Goal: Find specific page/section: Find specific page/section

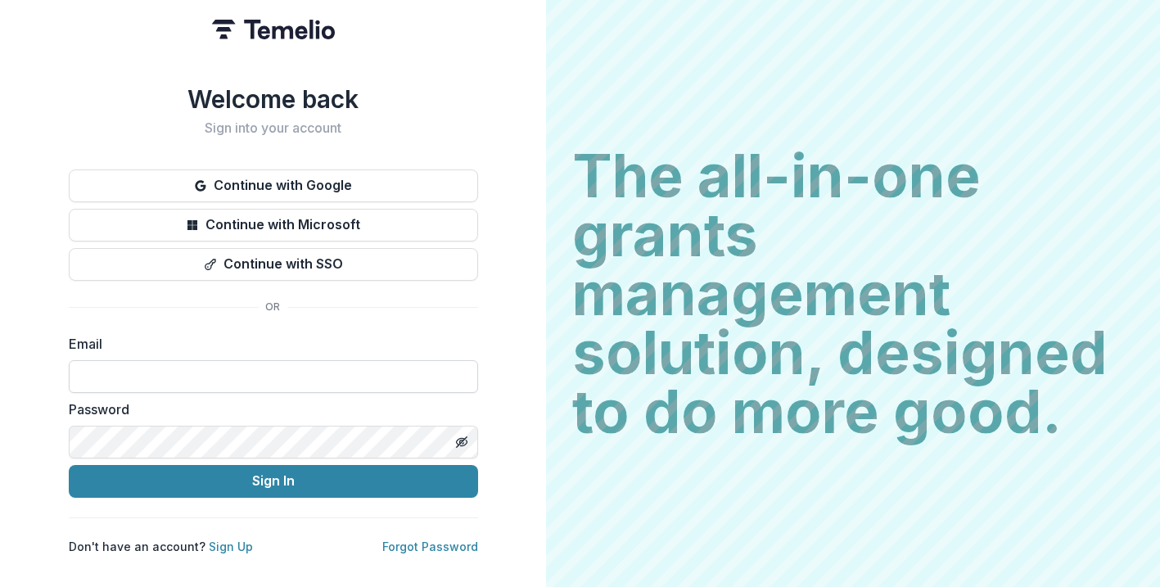
click at [261, 370] on input at bounding box center [273, 376] width 409 height 33
type input "**********"
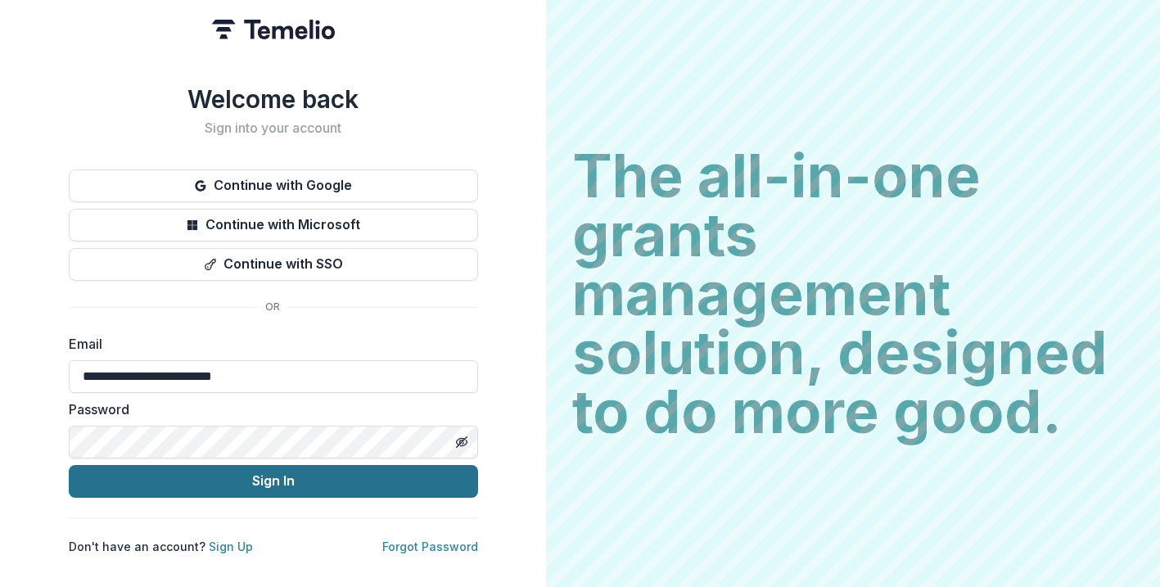
click at [245, 478] on button "Sign In" at bounding box center [273, 481] width 409 height 33
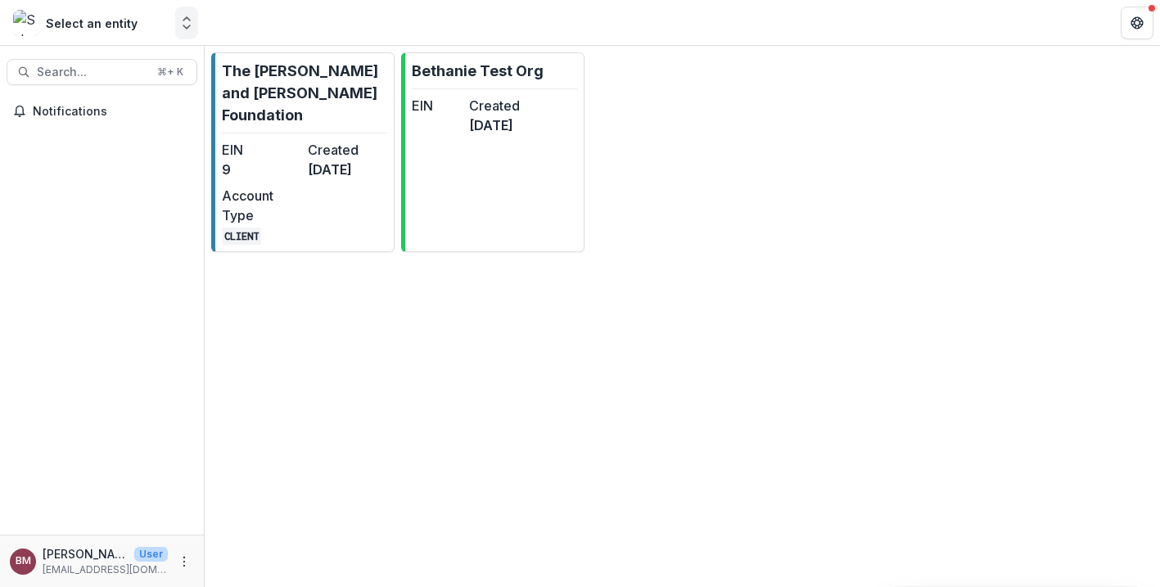
click at [181, 26] on icon "Open entity switcher" at bounding box center [187, 23] width 16 height 16
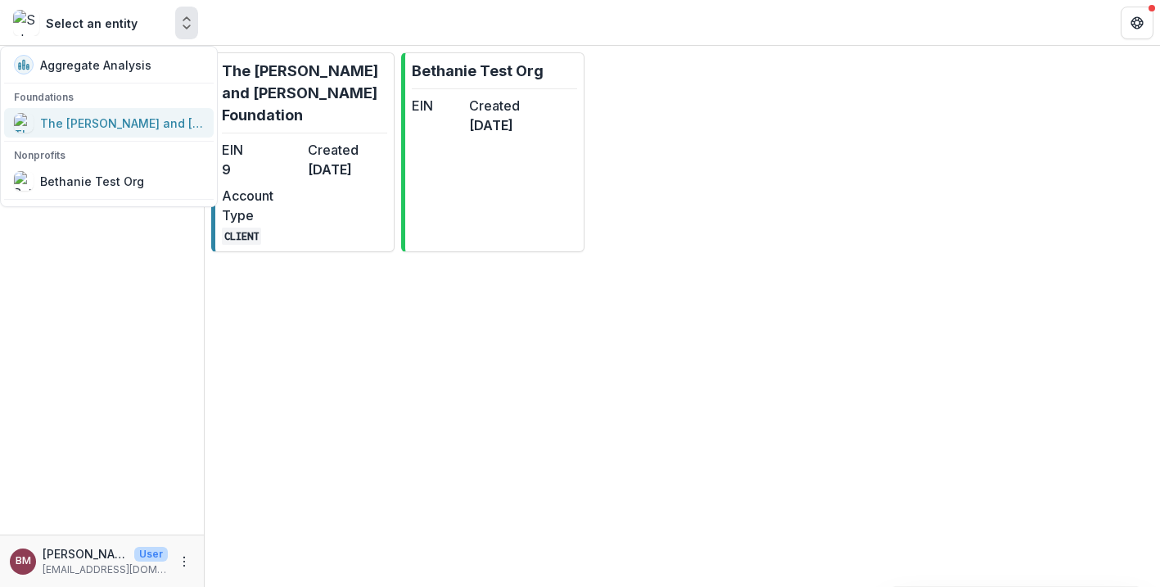
click at [101, 124] on div "The [PERSON_NAME] and [PERSON_NAME] Foundation" at bounding box center [122, 123] width 164 height 17
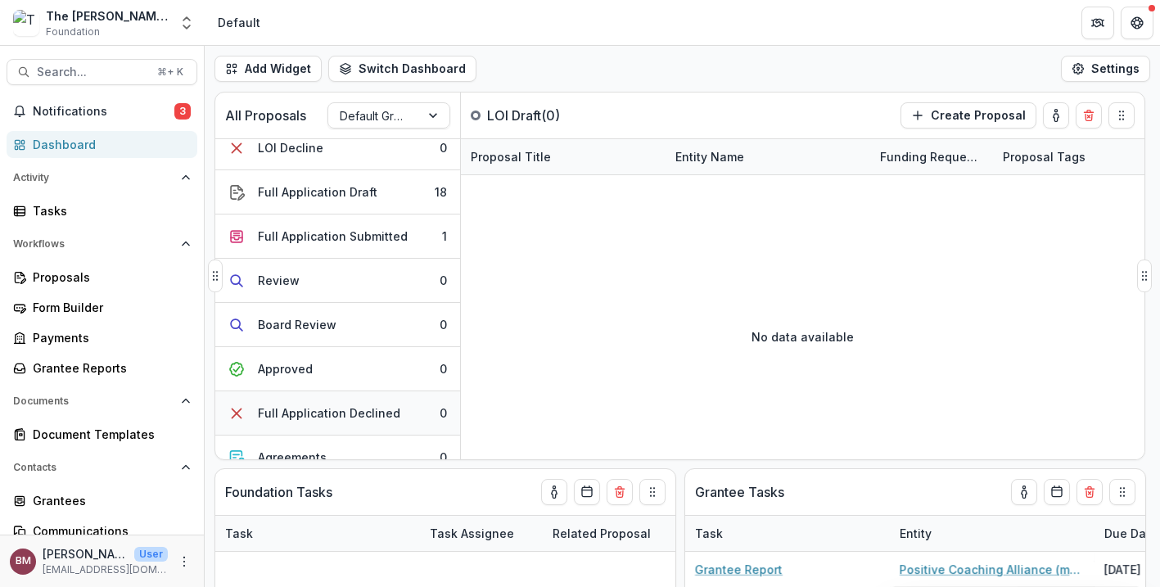
scroll to position [92, 0]
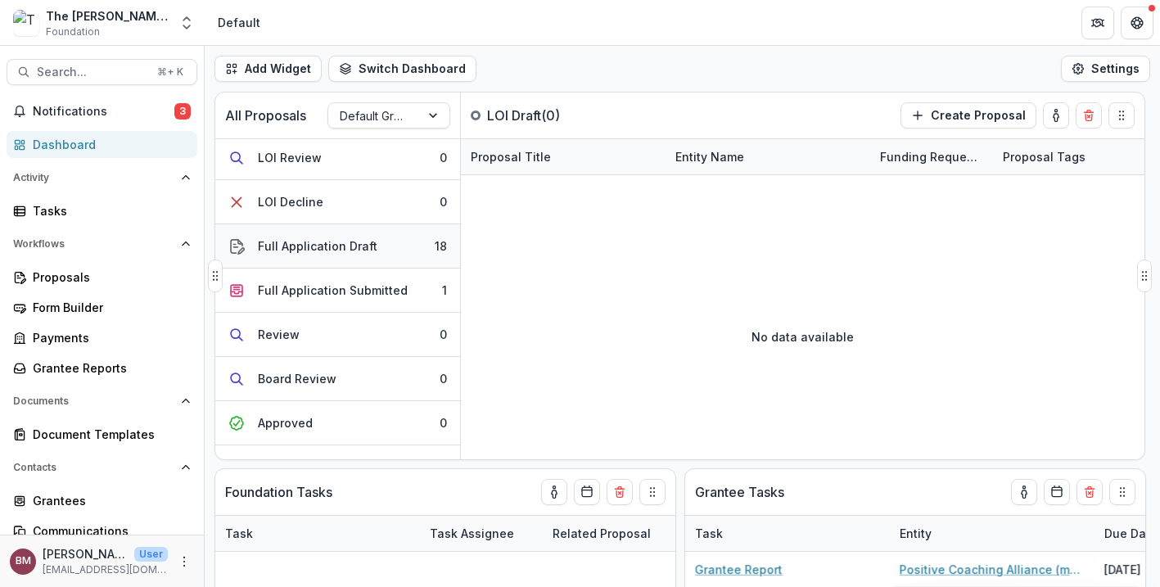
click at [319, 255] on button "Full Application Draft 18" at bounding box center [337, 246] width 245 height 44
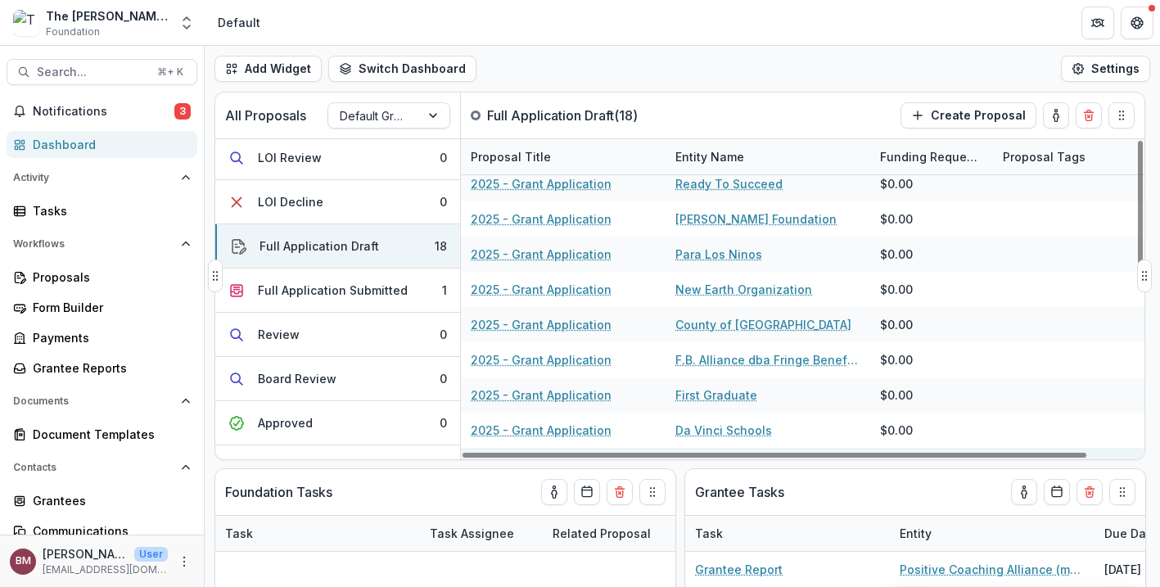
scroll to position [0, 0]
